Goal: Transaction & Acquisition: Subscribe to service/newsletter

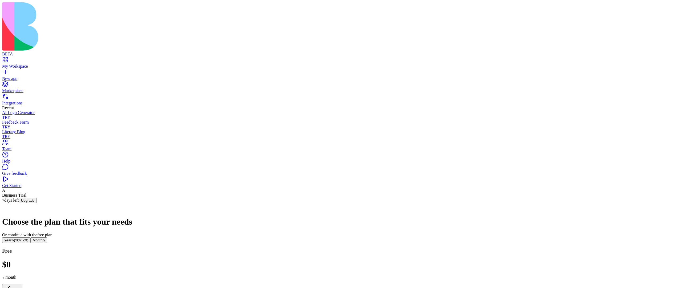
drag, startPoint x: 236, startPoint y: 123, endPoint x: 275, endPoint y: 131, distance: 39.6
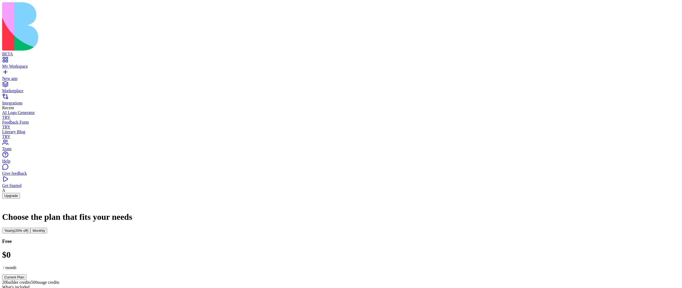
click at [36, 64] on div "My Workspace" at bounding box center [341, 66] width 678 height 5
